Goal: Task Accomplishment & Management: Manage account settings

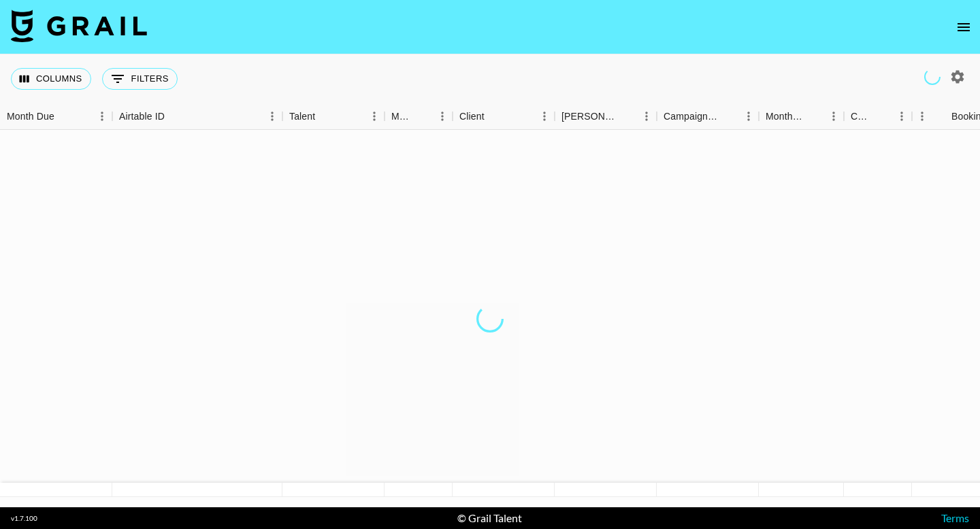
click at [954, 75] on icon "button" at bounding box center [957, 76] width 13 height 13
select select "May '25"
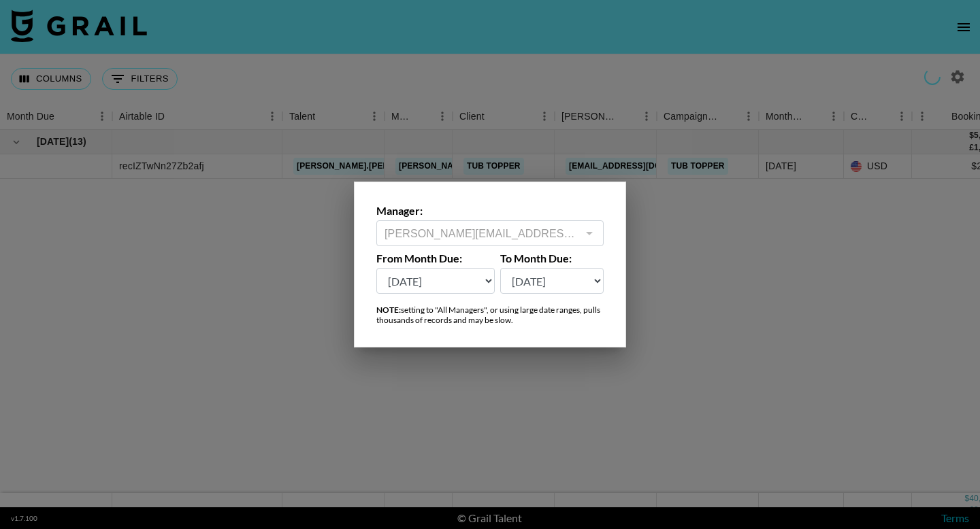
type input "ella.makin@grail-talent.com"
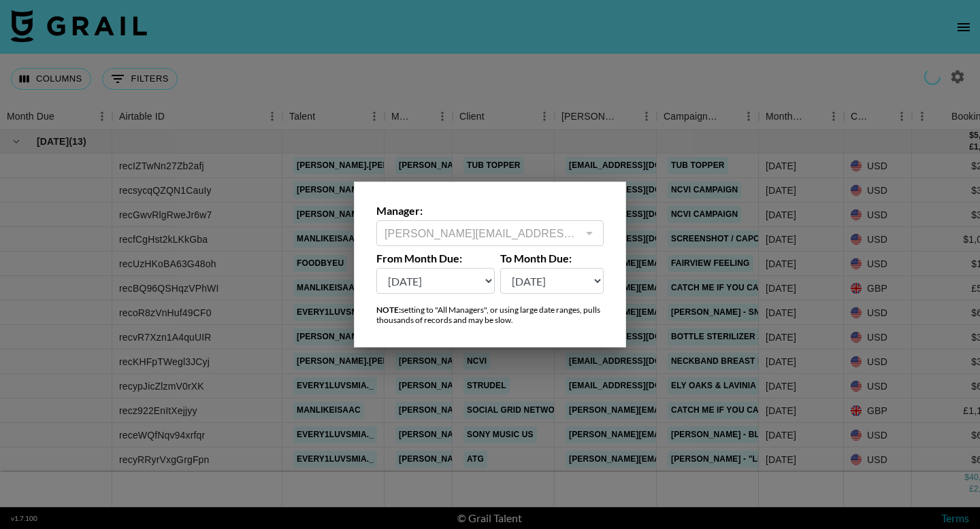
click at [583, 234] on div at bounding box center [589, 233] width 18 height 19
click at [912, 63] on div at bounding box center [490, 264] width 980 height 529
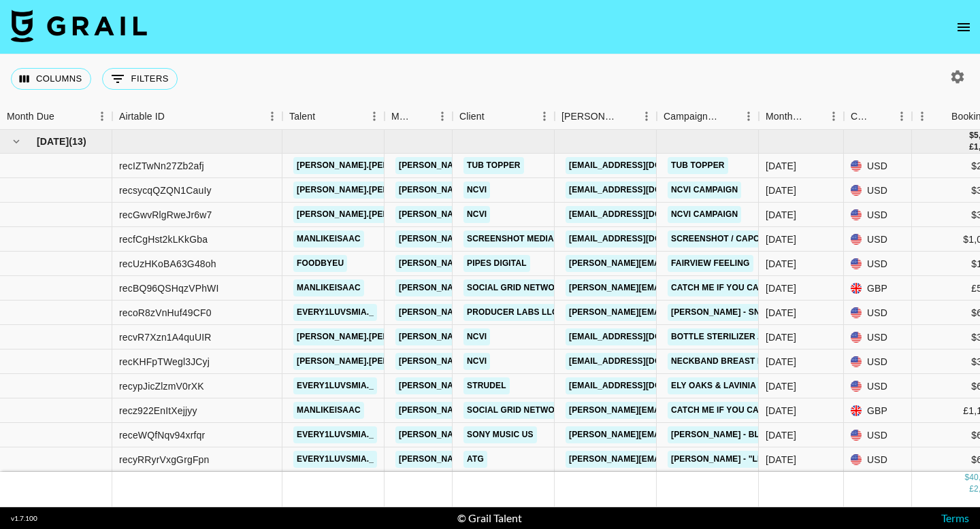
click at [957, 82] on icon "button" at bounding box center [957, 76] width 13 height 13
select select "May '25"
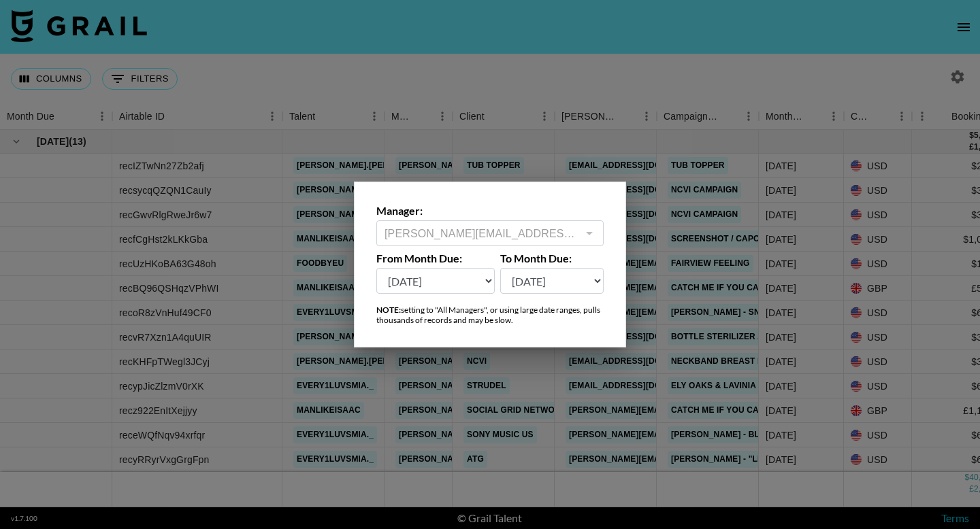
click at [480, 225] on div "ella.makin@grail-talent.com ​" at bounding box center [489, 233] width 227 height 26
click at [647, 86] on div at bounding box center [490, 264] width 980 height 529
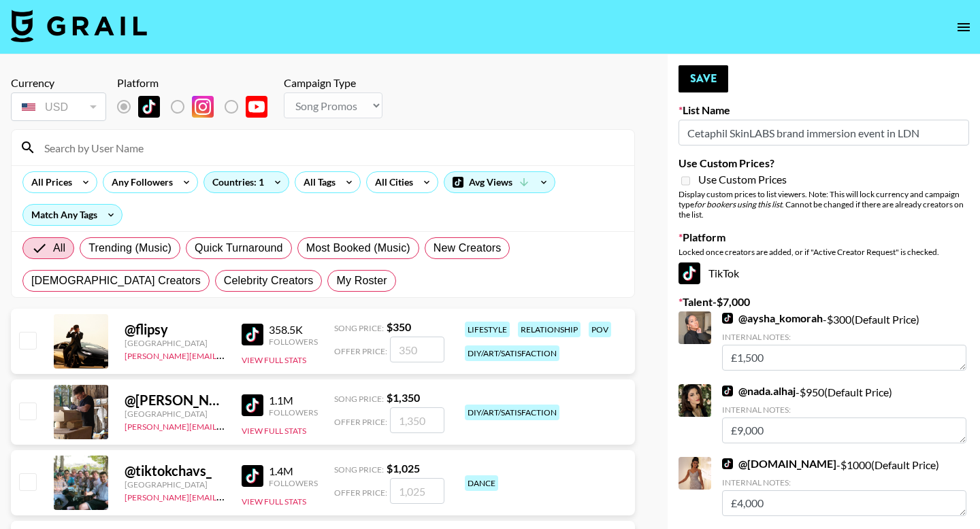
select select "Song"
click at [334, 159] on div at bounding box center [323, 147] width 623 height 35
click at [327, 148] on input at bounding box center [331, 148] width 590 height 22
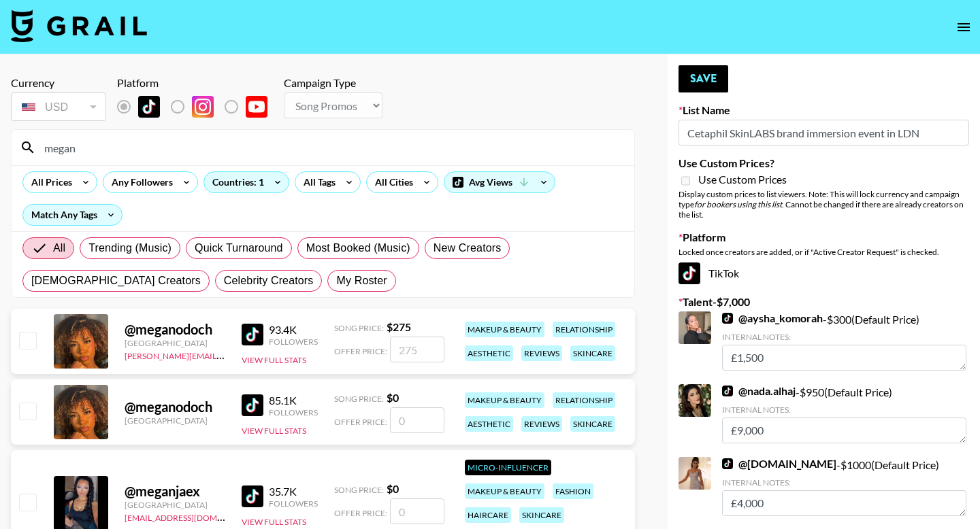
type input "megan"
click at [412, 351] on input "number" at bounding box center [417, 350] width 54 height 26
checkbox input "true"
type input "450"
click at [706, 82] on button "Save" at bounding box center [704, 78] width 50 height 27
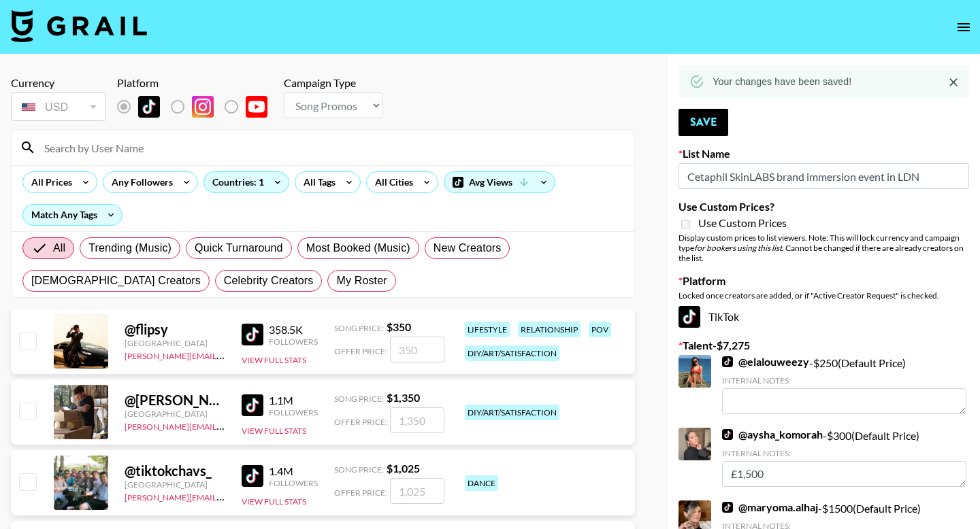
click at [120, 141] on input at bounding box center [331, 148] width 590 height 22
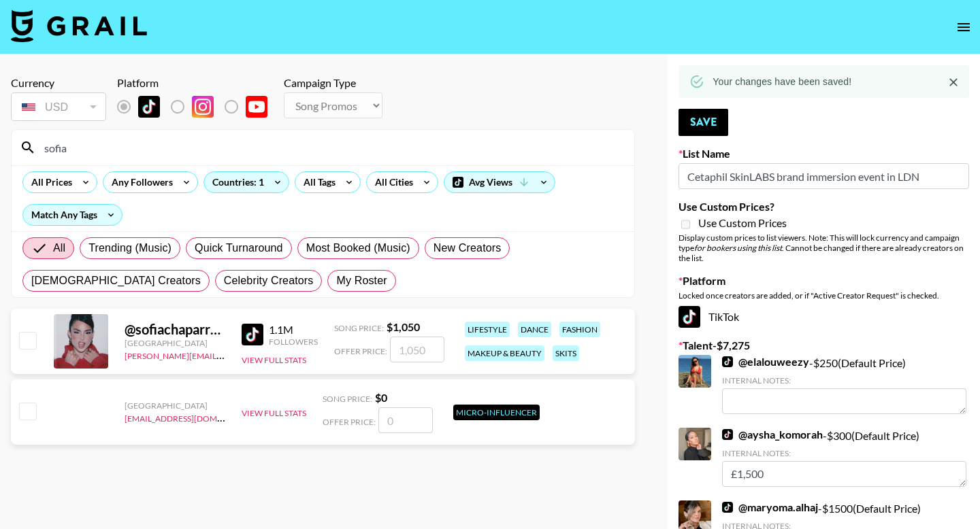
type input "sofia"
click at [24, 343] on input "checkbox" at bounding box center [27, 340] width 16 height 16
checkbox input "true"
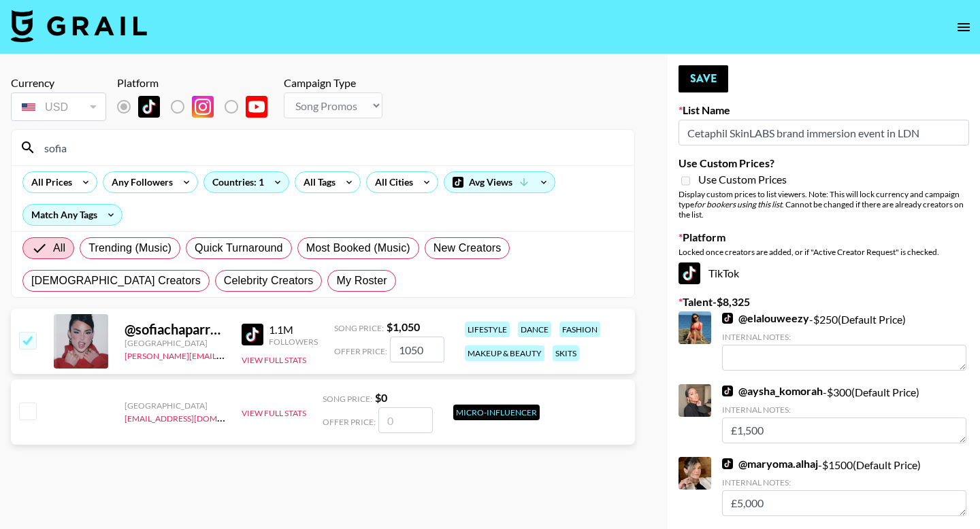
drag, startPoint x: 425, startPoint y: 349, endPoint x: 404, endPoint y: 349, distance: 21.1
click at [404, 349] on input "1050" at bounding box center [417, 350] width 54 height 26
type input "1730"
click at [716, 72] on button "Save" at bounding box center [704, 78] width 50 height 27
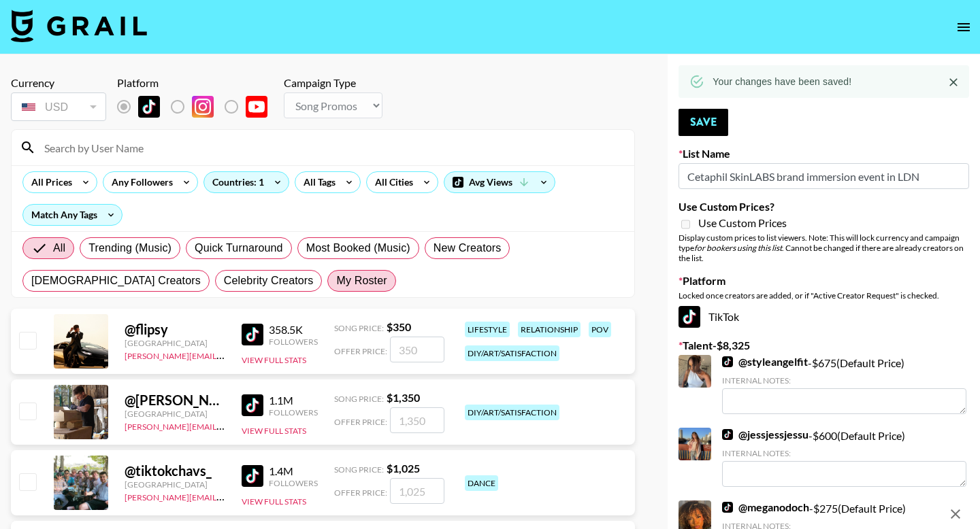
click at [336, 284] on span "My Roster" at bounding box center [361, 281] width 50 height 16
click at [336, 281] on input "My Roster" at bounding box center [336, 281] width 0 height 0
radio input "true"
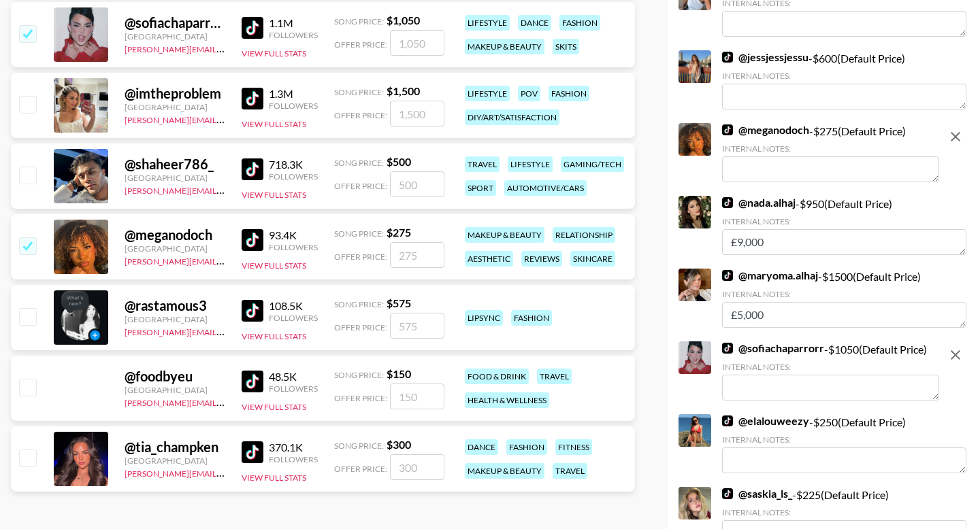
scroll to position [381, 0]
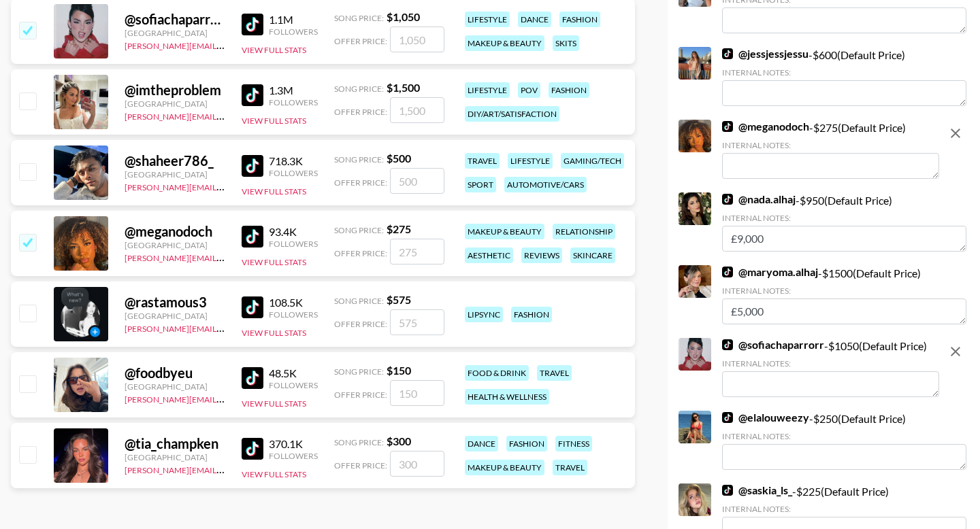
click at [401, 250] on input "number" at bounding box center [417, 252] width 54 height 26
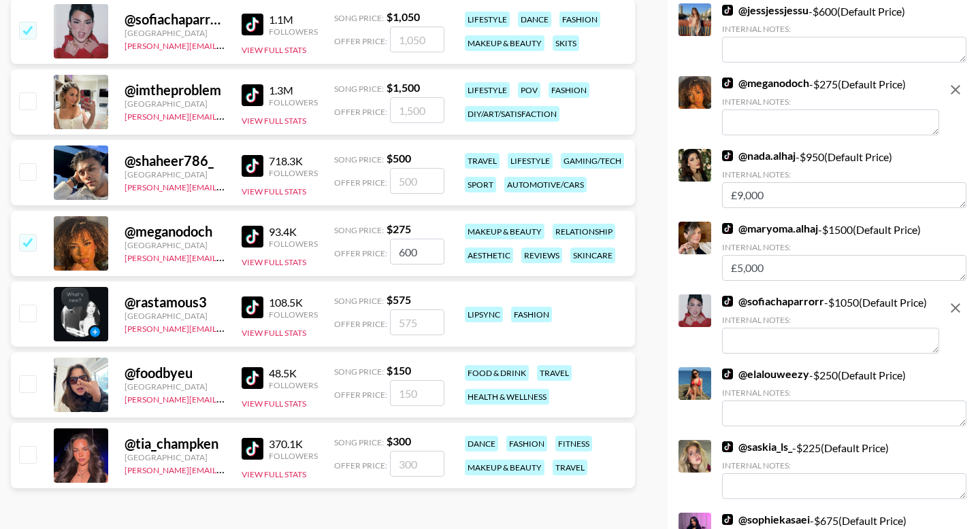
type input "600"
click at [24, 241] on input "checkbox" at bounding box center [27, 242] width 16 height 16
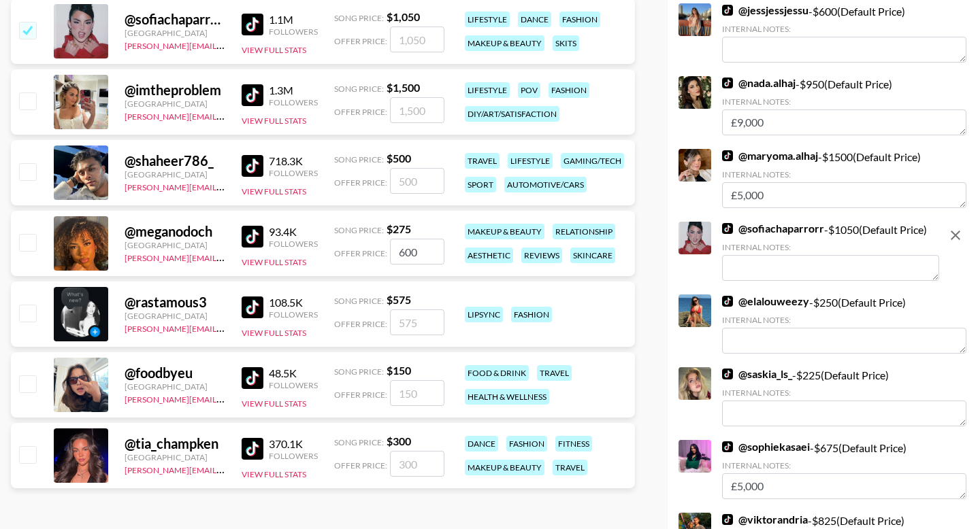
click at [24, 241] on input "checkbox" at bounding box center [27, 242] width 16 height 16
checkbox input "true"
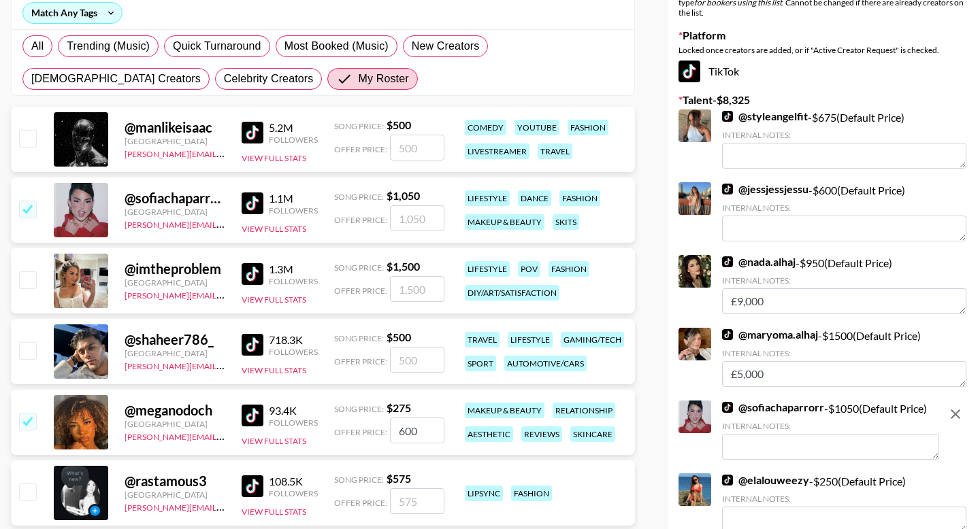
scroll to position [0, 0]
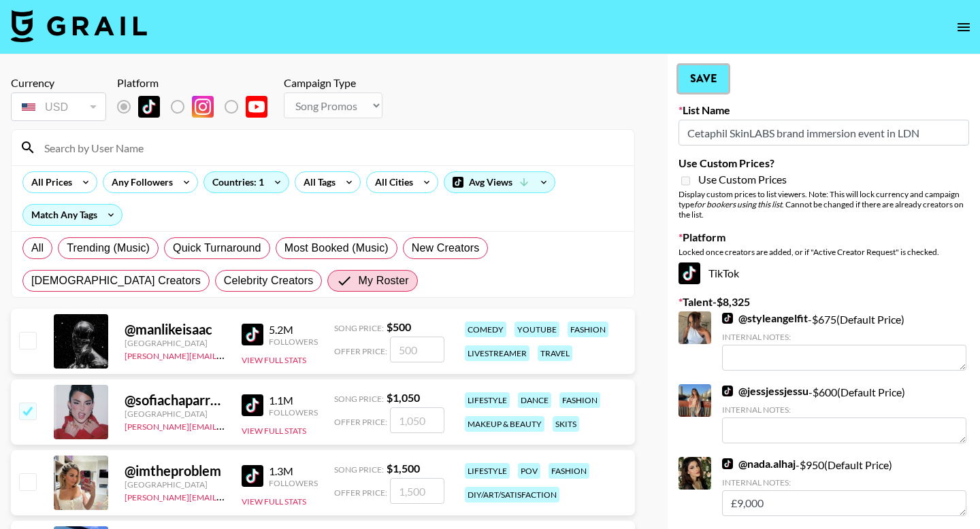
click at [705, 78] on button "Save" at bounding box center [704, 78] width 50 height 27
radio input "true"
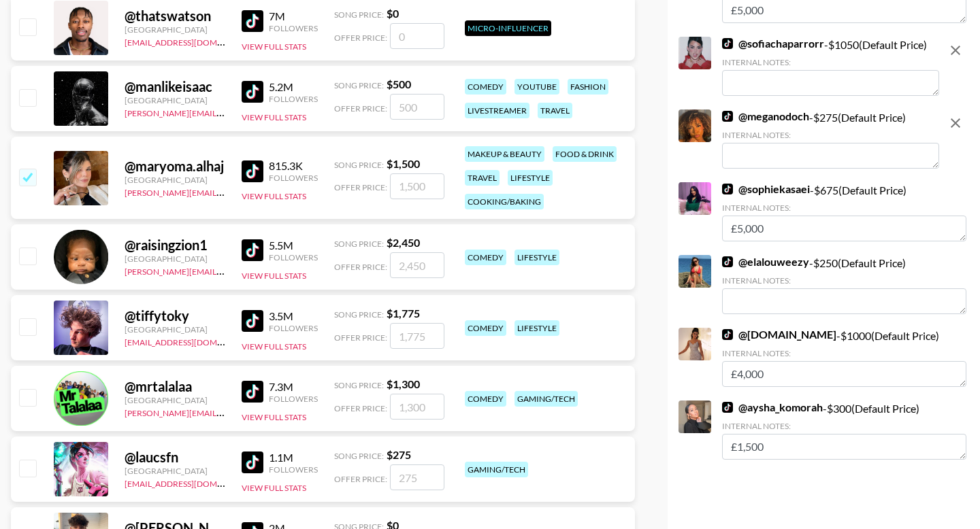
scroll to position [811, 0]
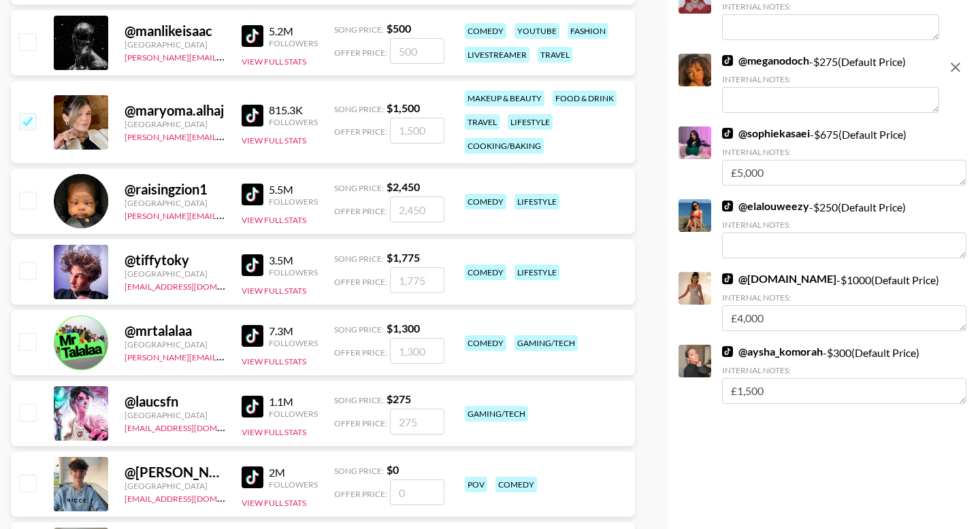
click at [798, 102] on textarea at bounding box center [830, 100] width 217 height 26
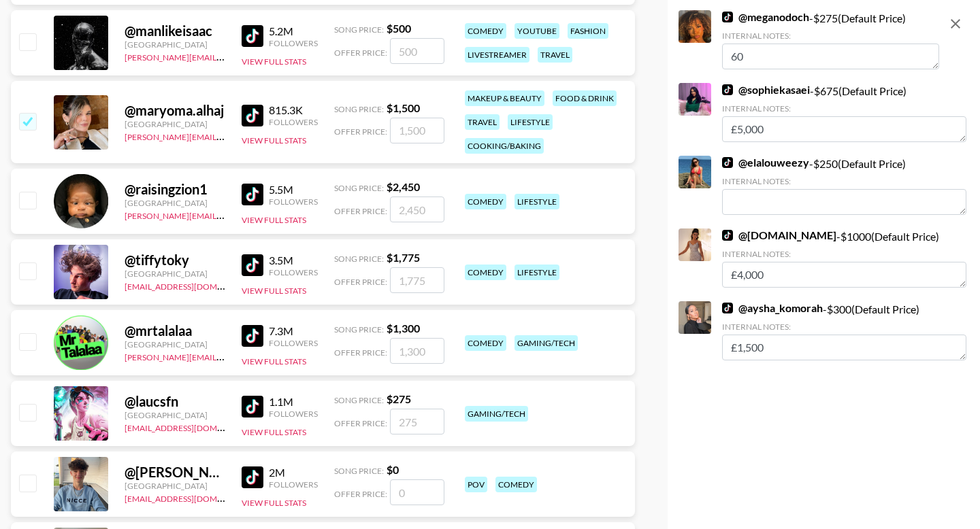
type textarea "6"
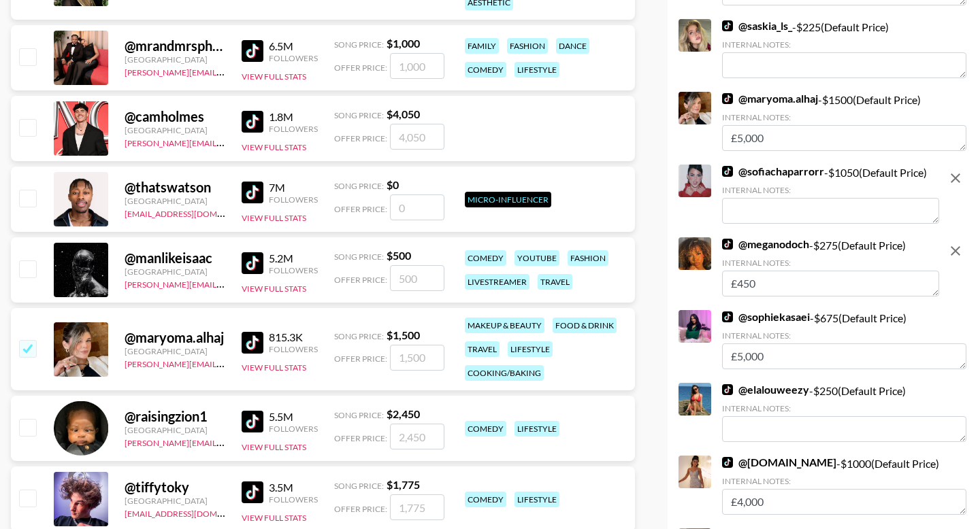
scroll to position [524, 0]
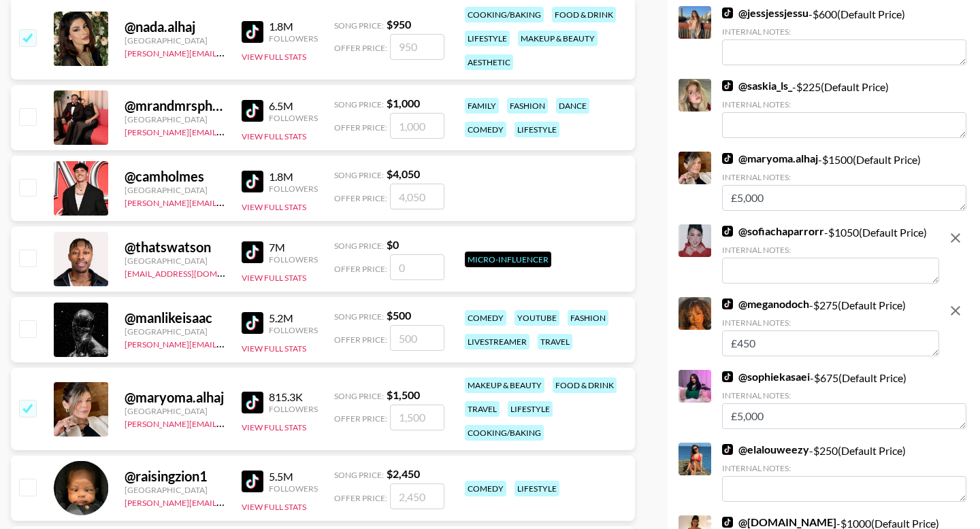
type textarea "£450"
click at [795, 280] on textarea at bounding box center [830, 271] width 217 height 26
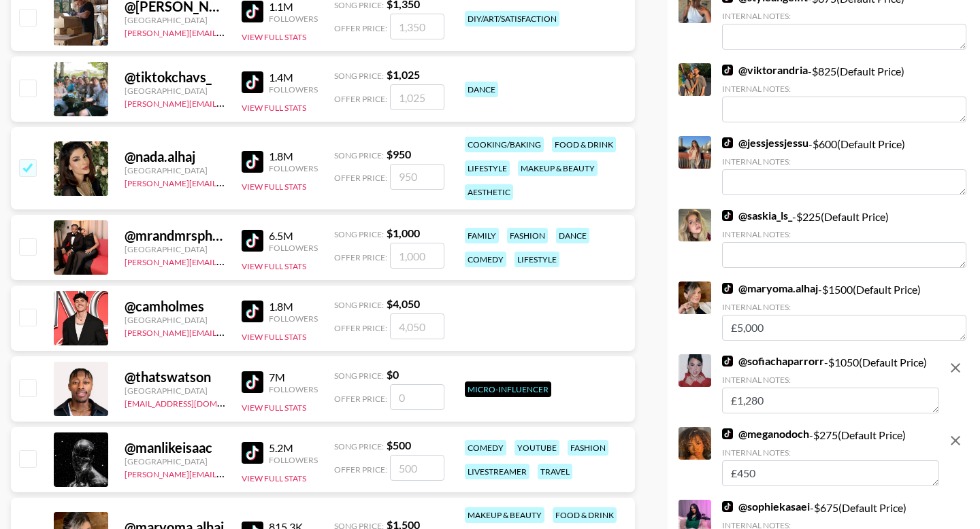
scroll to position [0, 0]
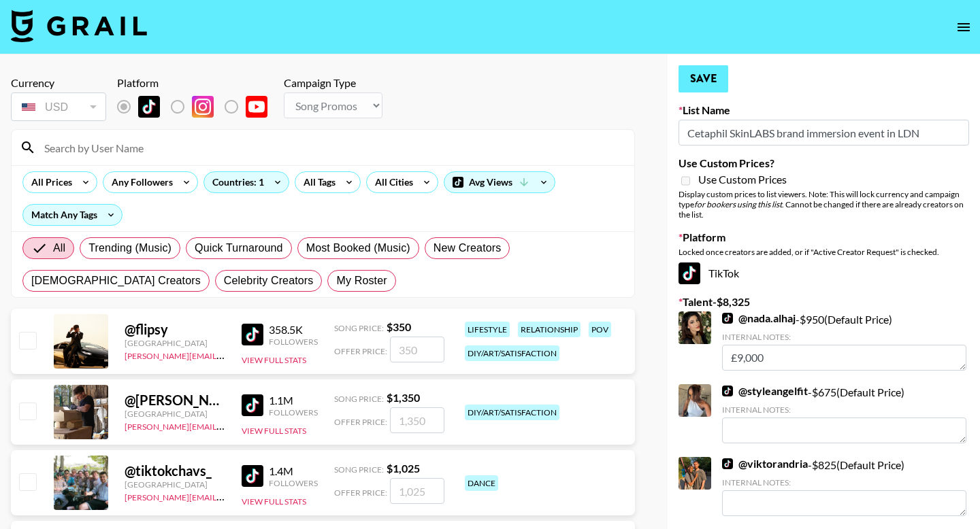
type textarea "£1,280"
click at [710, 78] on button "Save" at bounding box center [704, 78] width 50 height 27
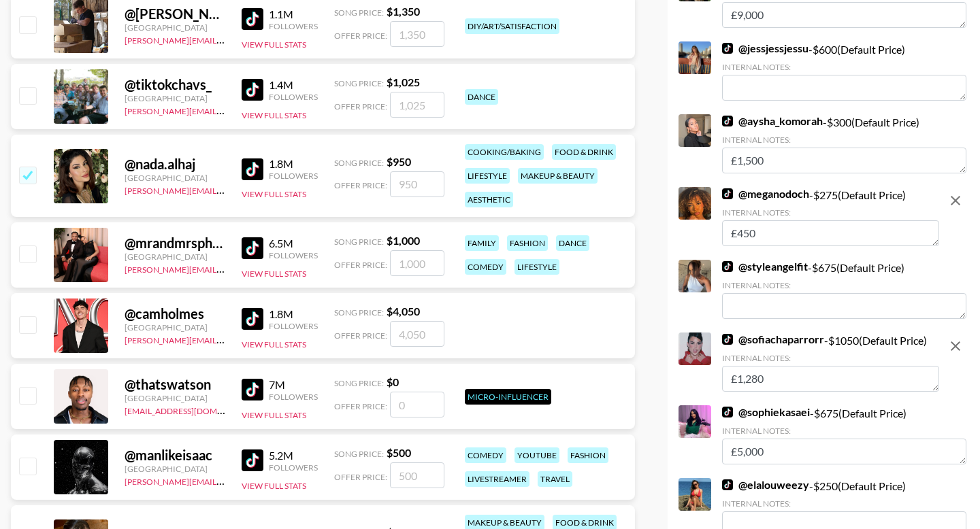
scroll to position [317, 0]
